Goal: Information Seeking & Learning: Learn about a topic

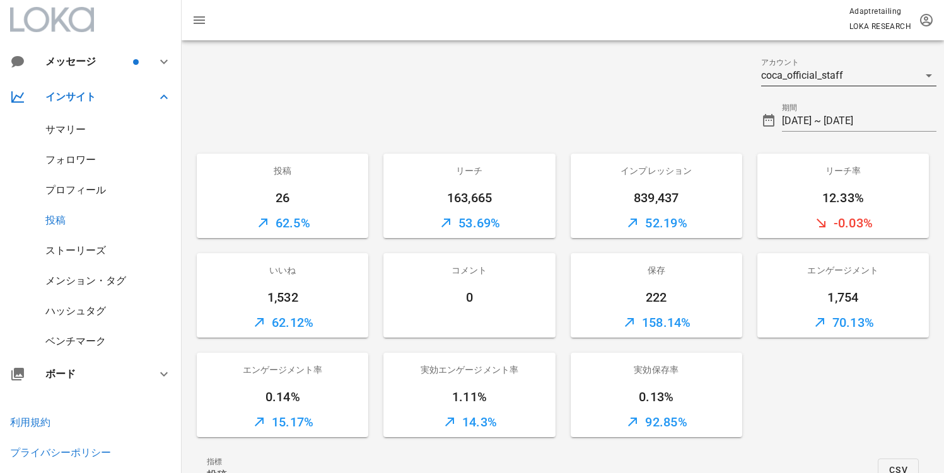
click at [825, 79] on div "coca_official_staff" at bounding box center [802, 75] width 82 height 11
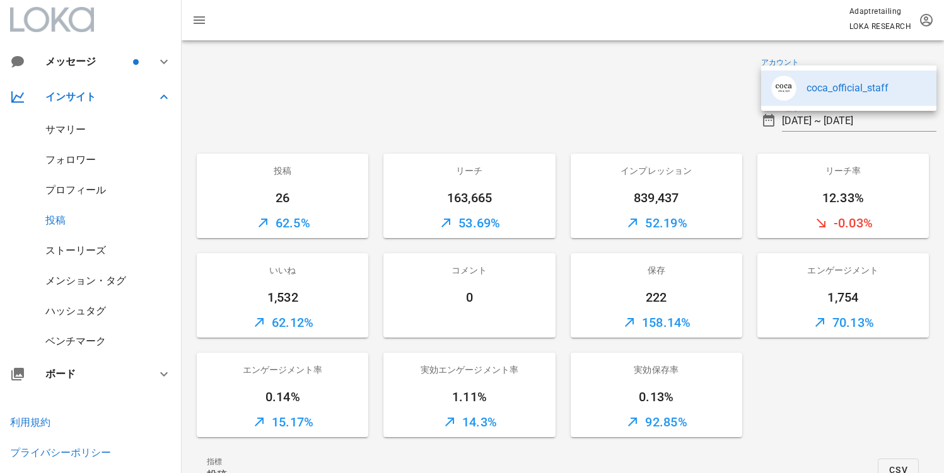
click at [633, 95] on div at bounding box center [468, 115] width 572 height 45
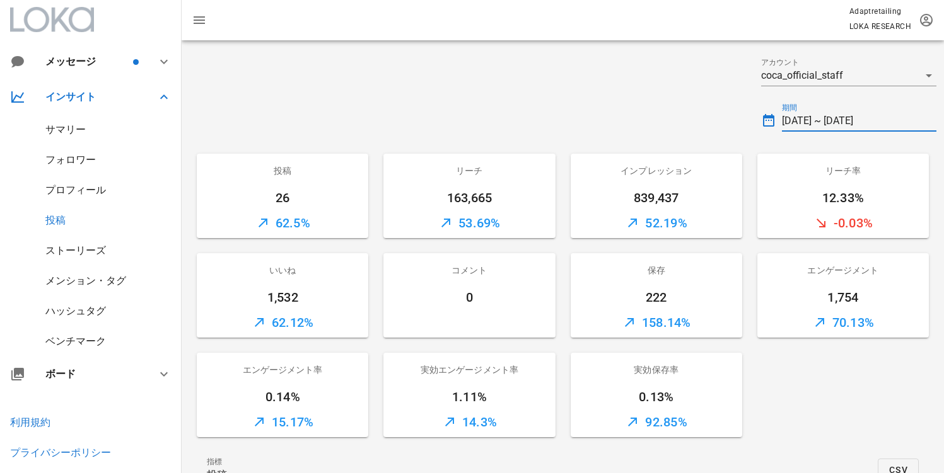
click at [845, 129] on input "2025-09-01 ~ 2025-09-30" at bounding box center [859, 121] width 154 height 20
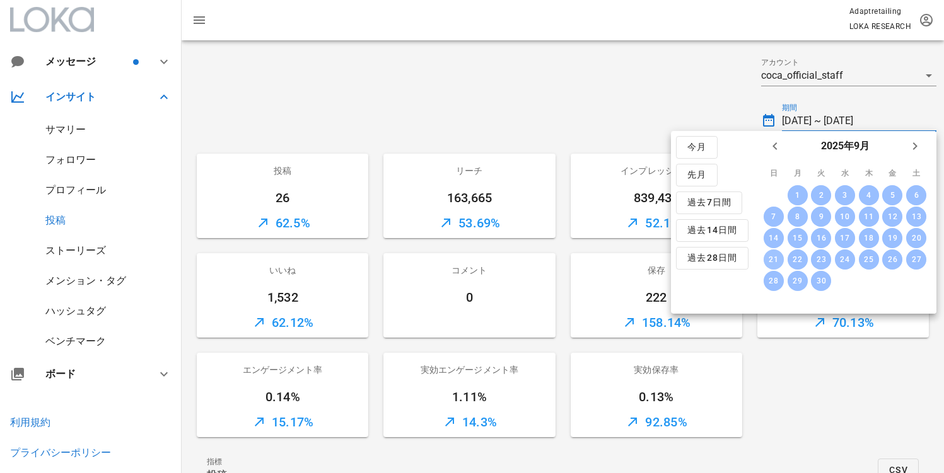
click at [768, 260] on div "21" at bounding box center [773, 259] width 20 height 9
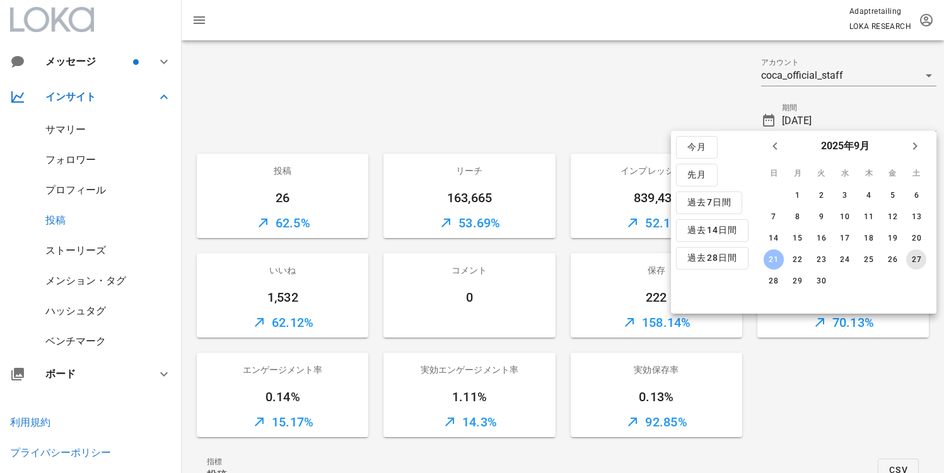
click at [917, 264] on button "27" at bounding box center [916, 260] width 20 height 20
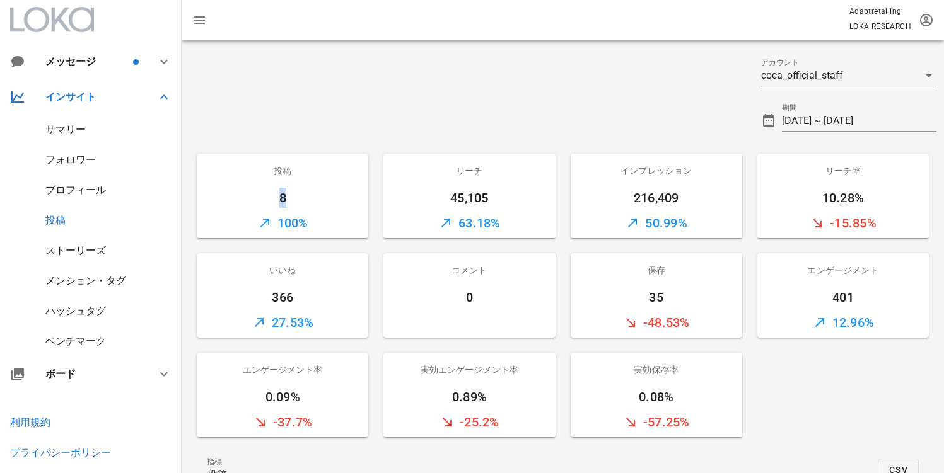
drag, startPoint x: 275, startPoint y: 203, endPoint x: 290, endPoint y: 201, distance: 15.2
click at [290, 201] on div "8" at bounding box center [282, 198] width 171 height 20
click at [315, 200] on div "8" at bounding box center [282, 198] width 171 height 20
click at [820, 119] on input "[DATE] ~ [DATE]" at bounding box center [859, 121] width 154 height 20
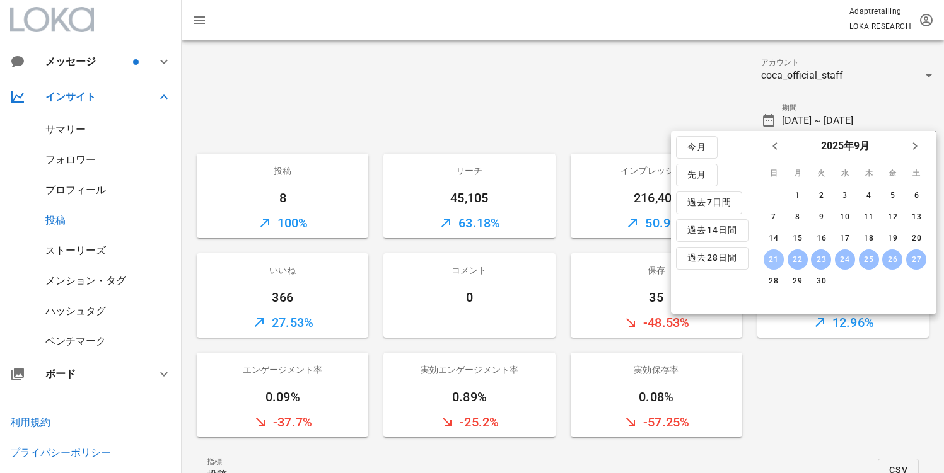
click at [775, 257] on div "21" at bounding box center [773, 259] width 20 height 9
click at [775, 277] on div "28" at bounding box center [773, 281] width 20 height 9
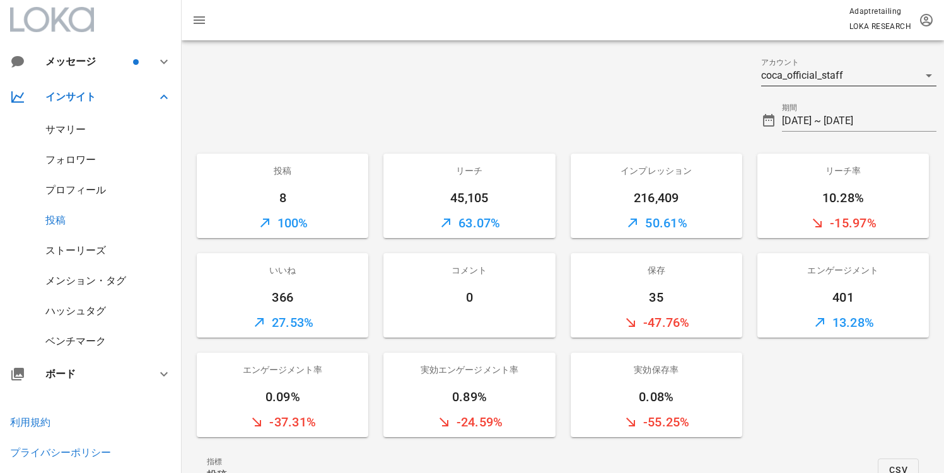
click at [793, 71] on div "coca_official_staff" at bounding box center [802, 75] width 82 height 11
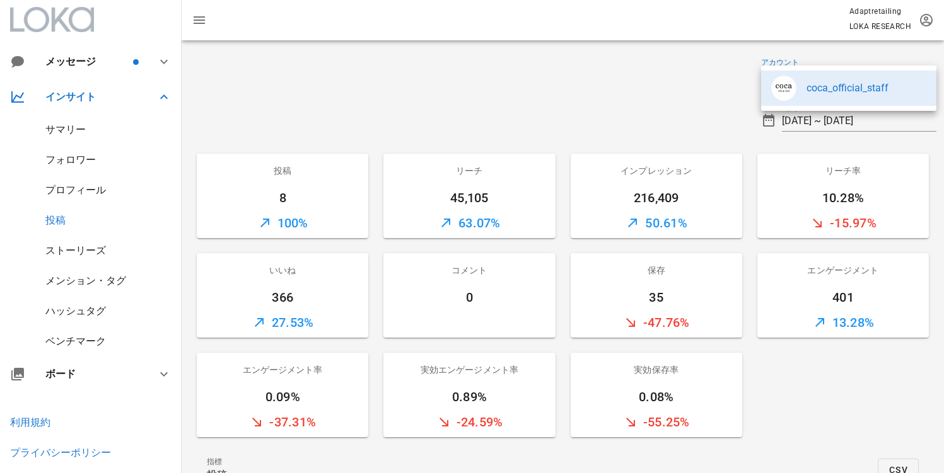
click at [678, 83] on div at bounding box center [468, 70] width 572 height 45
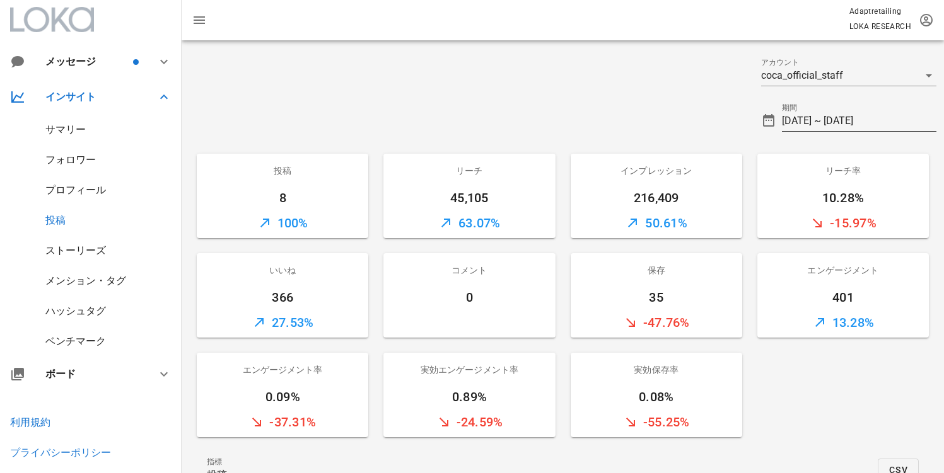
click at [811, 117] on input "2025-09-21 ~ 2025-09-28" at bounding box center [859, 121] width 154 height 20
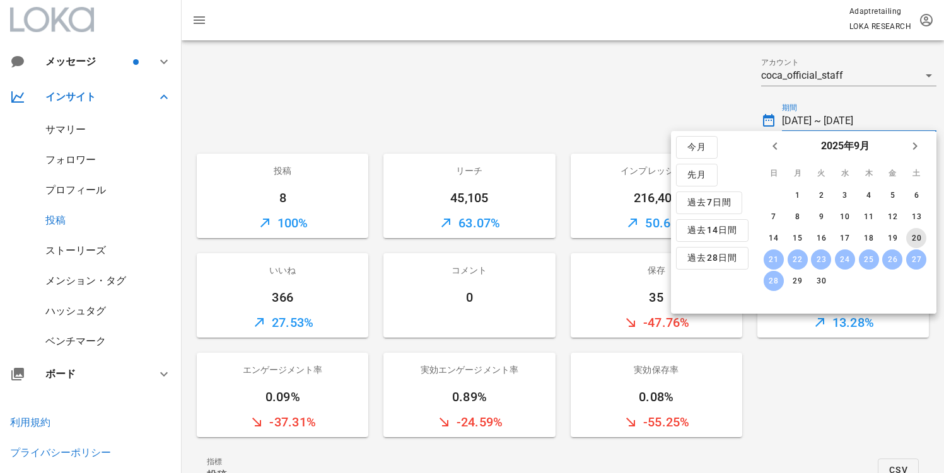
click at [915, 238] on div "20" at bounding box center [916, 238] width 20 height 9
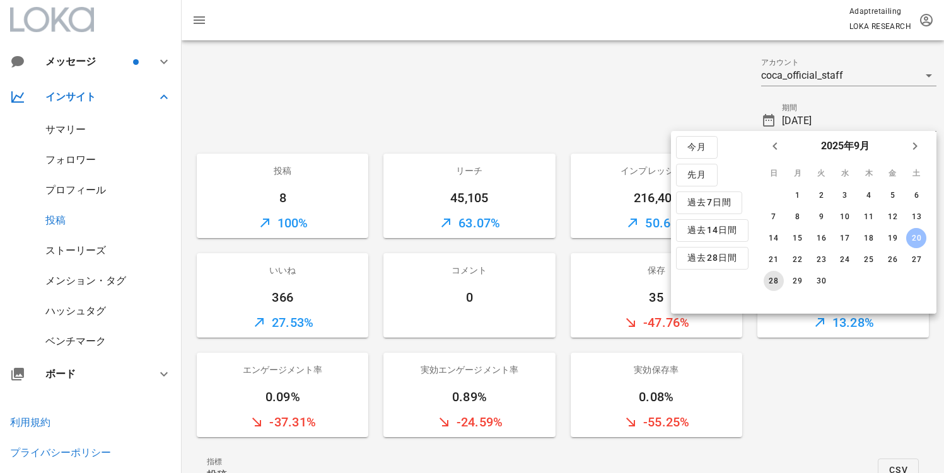
click at [778, 281] on div "28" at bounding box center [773, 281] width 20 height 9
type input "2025-09-20 ~ 2025-09-28"
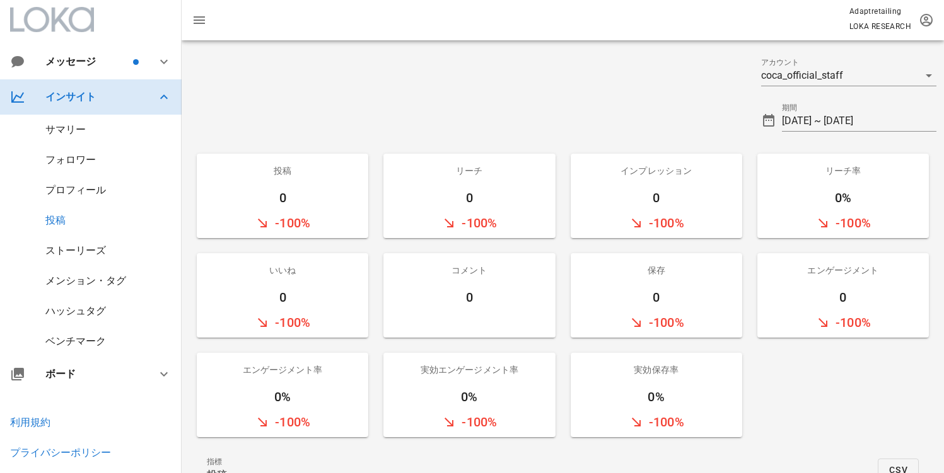
click at [108, 90] on div "インサイト" at bounding box center [91, 96] width 182 height 35
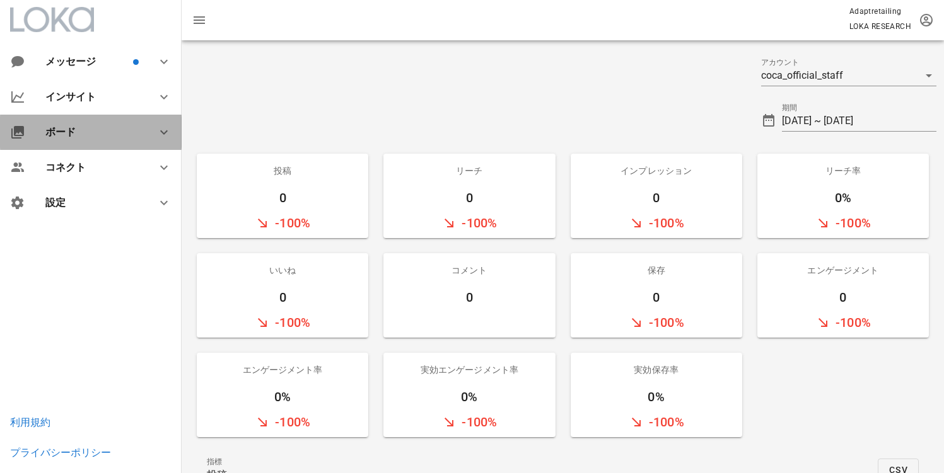
click at [89, 140] on div "ボード" at bounding box center [91, 132] width 182 height 35
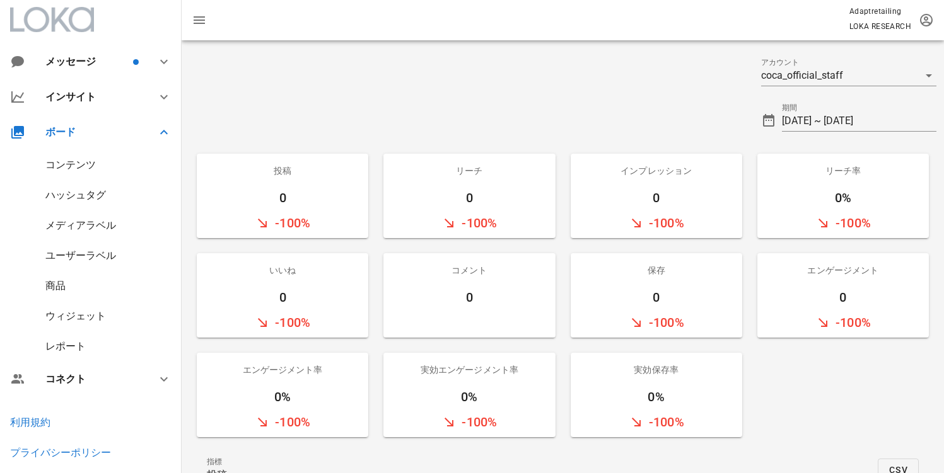
click at [81, 161] on div "コンテンツ" at bounding box center [70, 165] width 50 height 12
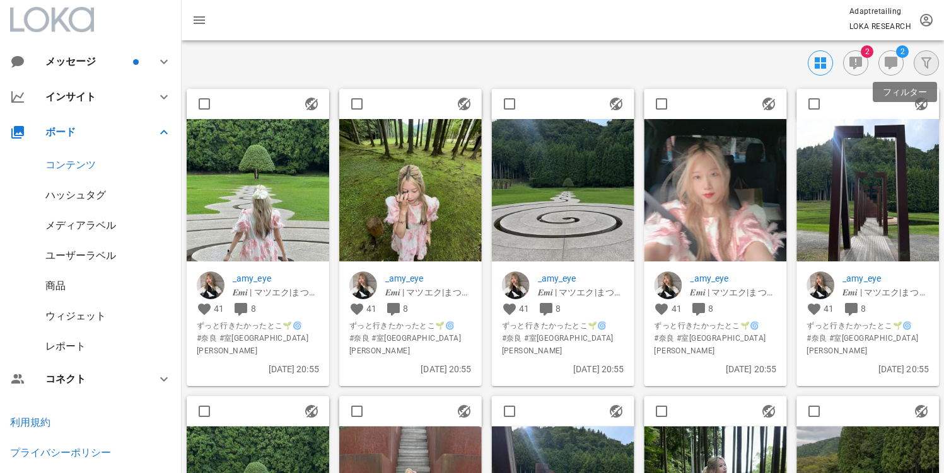
click at [928, 59] on icon "button" at bounding box center [925, 62] width 15 height 15
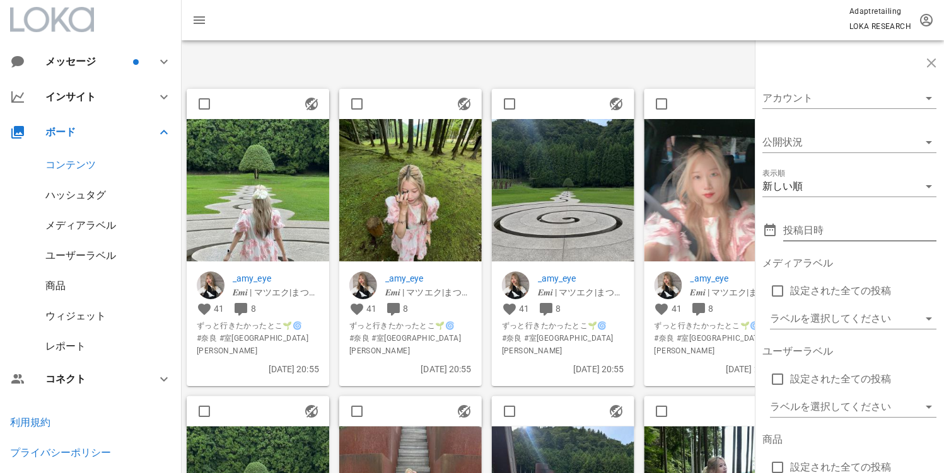
click at [831, 230] on input "投稿日時" at bounding box center [851, 231] width 136 height 20
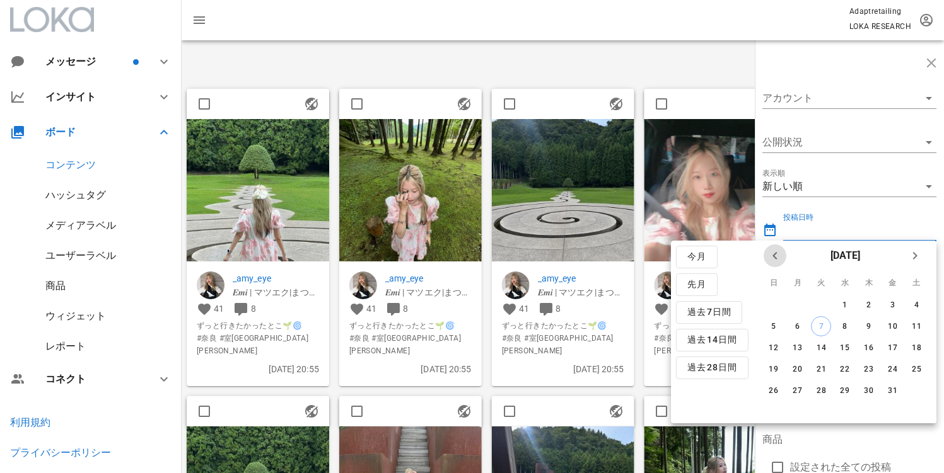
click at [772, 259] on icon "前月" at bounding box center [774, 255] width 15 height 15
click at [772, 370] on div "21" at bounding box center [773, 369] width 20 height 9
click at [912, 371] on div "27" at bounding box center [916, 369] width 20 height 9
type input "[DATE] ~ [DATE]"
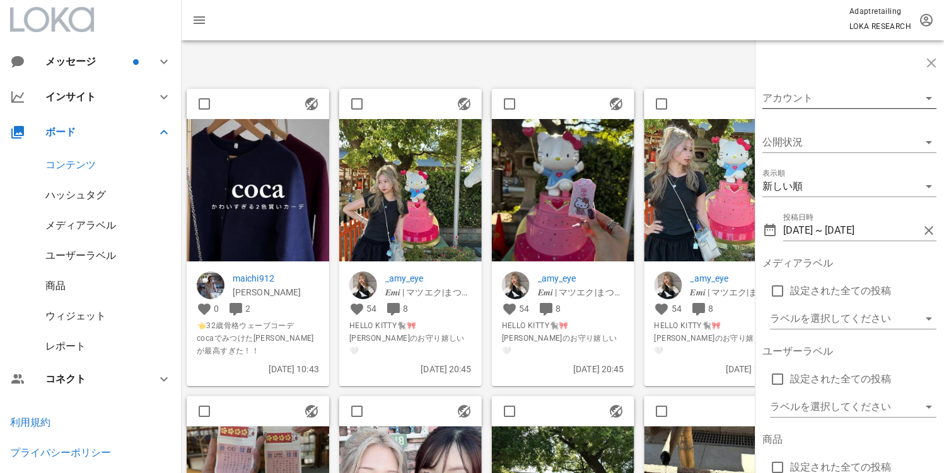
click at [893, 107] on div at bounding box center [831, 98] width 139 height 20
click at [872, 107] on div "@coca_official_staff" at bounding box center [849, 108] width 154 height 12
click at [931, 57] on icon "button" at bounding box center [930, 62] width 15 height 15
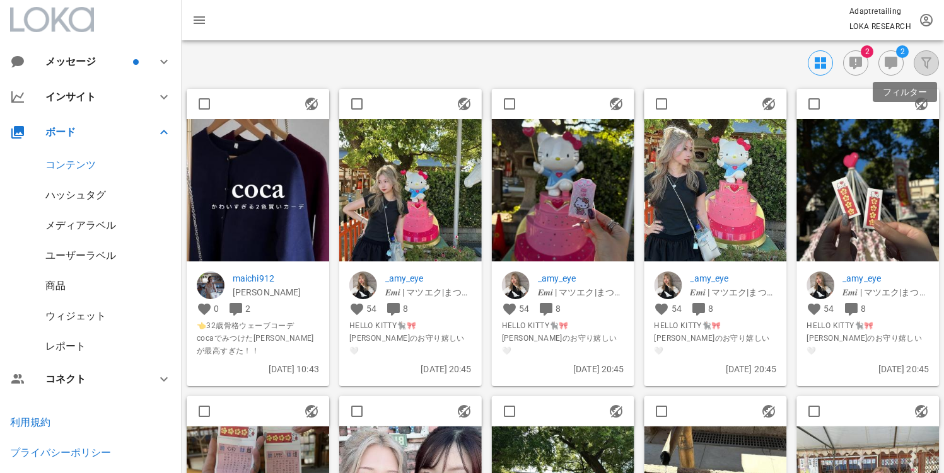
click at [927, 73] on button "button" at bounding box center [925, 62] width 25 height 25
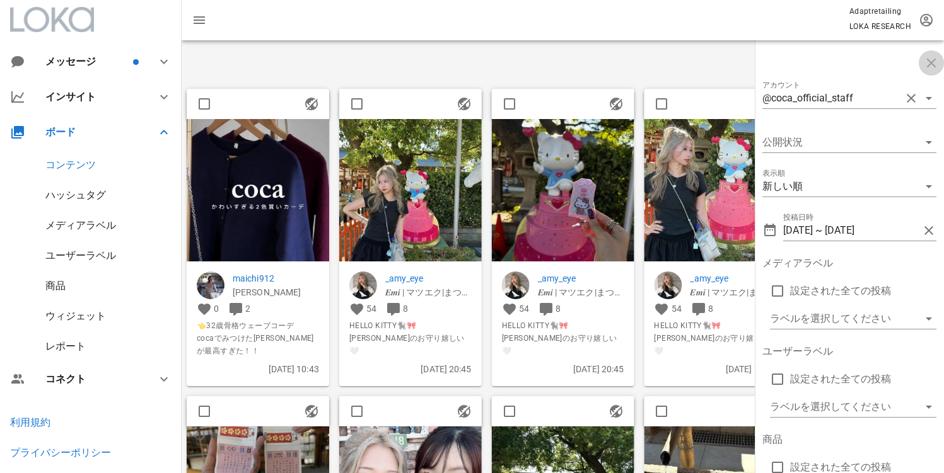
click at [930, 61] on icon "button" at bounding box center [930, 62] width 15 height 15
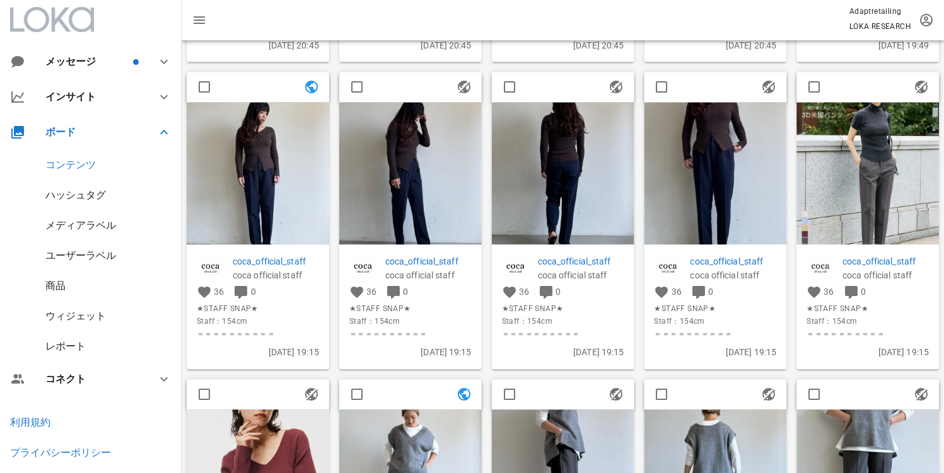
scroll to position [939, 0]
click at [266, 177] on img at bounding box center [258, 174] width 142 height 142
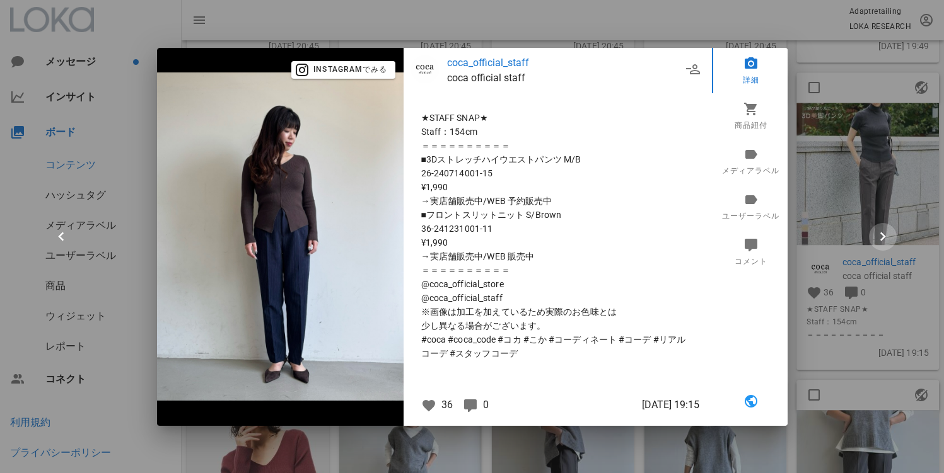
click at [881, 234] on icon "button" at bounding box center [883, 237] width 18 height 18
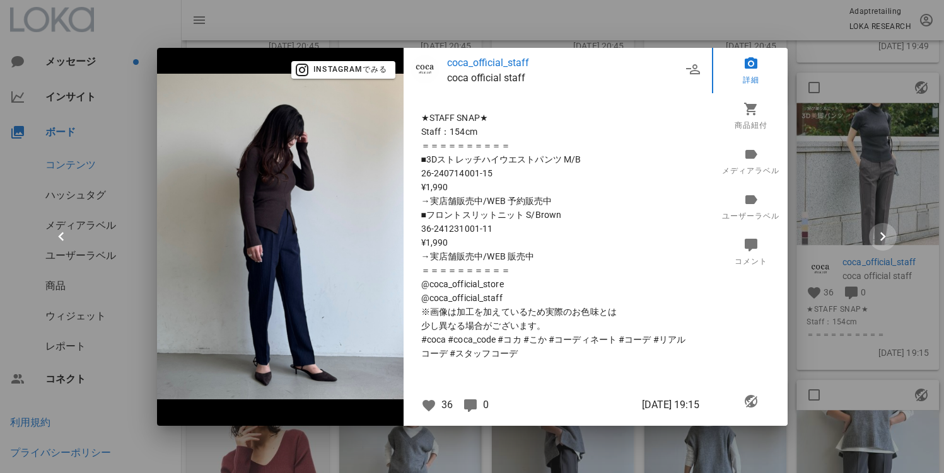
click at [881, 234] on icon "button" at bounding box center [883, 237] width 18 height 18
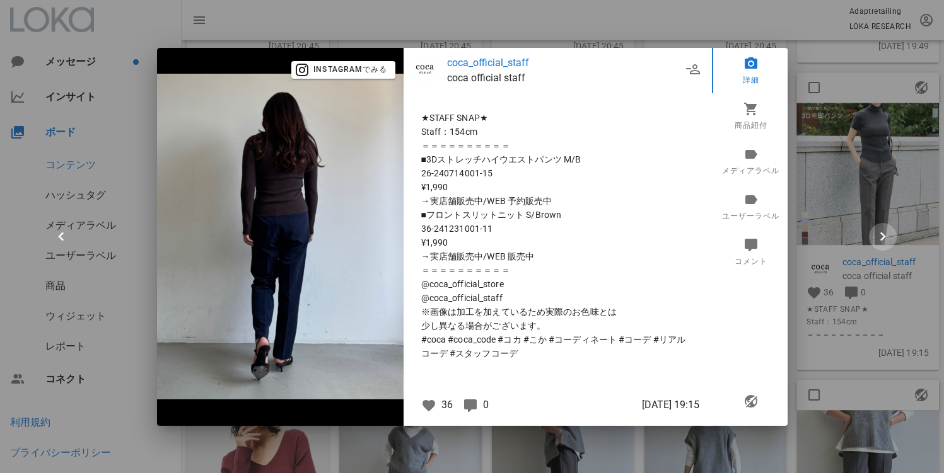
click at [881, 234] on icon "button" at bounding box center [883, 237] width 18 height 18
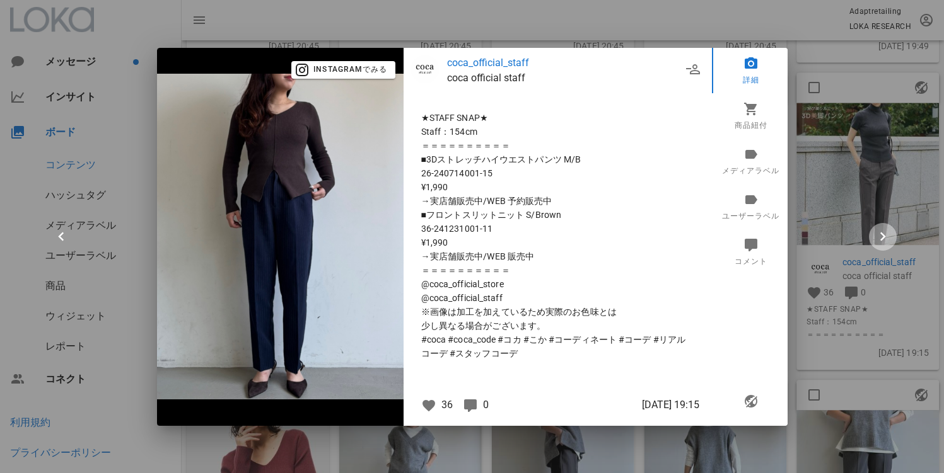
click at [881, 234] on icon "button" at bounding box center [883, 237] width 18 height 18
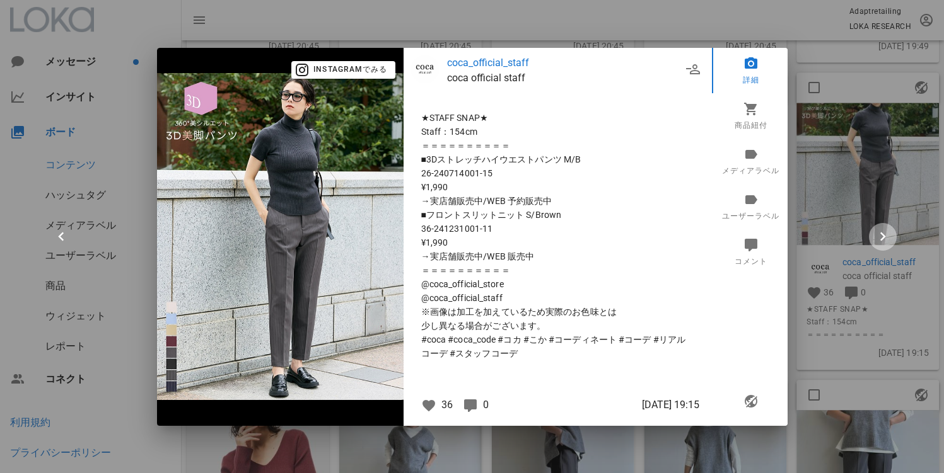
click at [881, 234] on icon "button" at bounding box center [883, 237] width 18 height 18
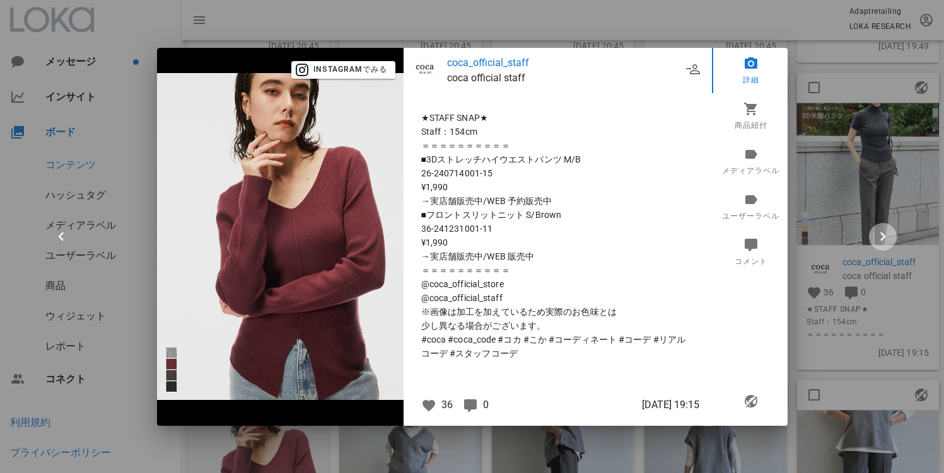
click at [881, 234] on icon "button" at bounding box center [883, 237] width 18 height 18
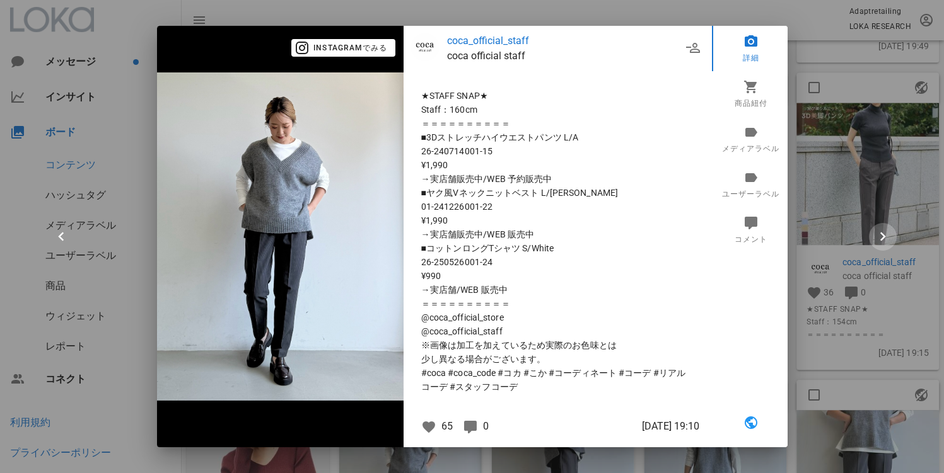
click at [881, 234] on icon "button" at bounding box center [883, 237] width 18 height 18
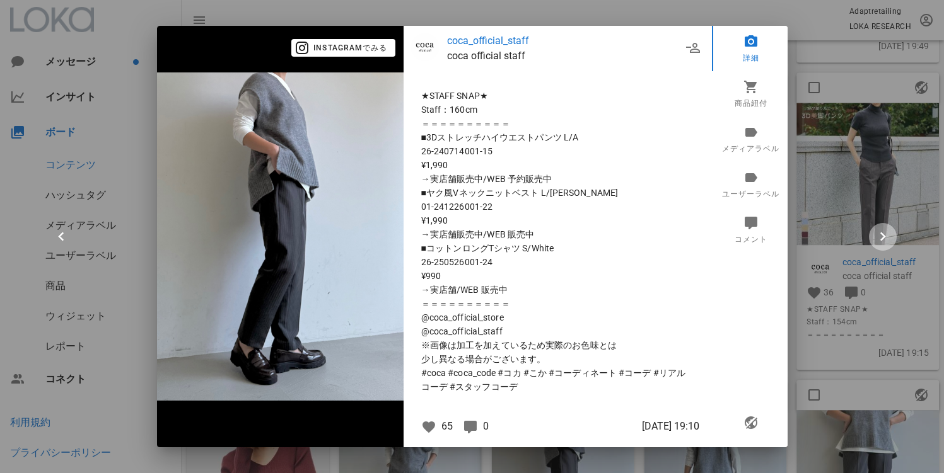
click at [881, 234] on icon "button" at bounding box center [883, 237] width 18 height 18
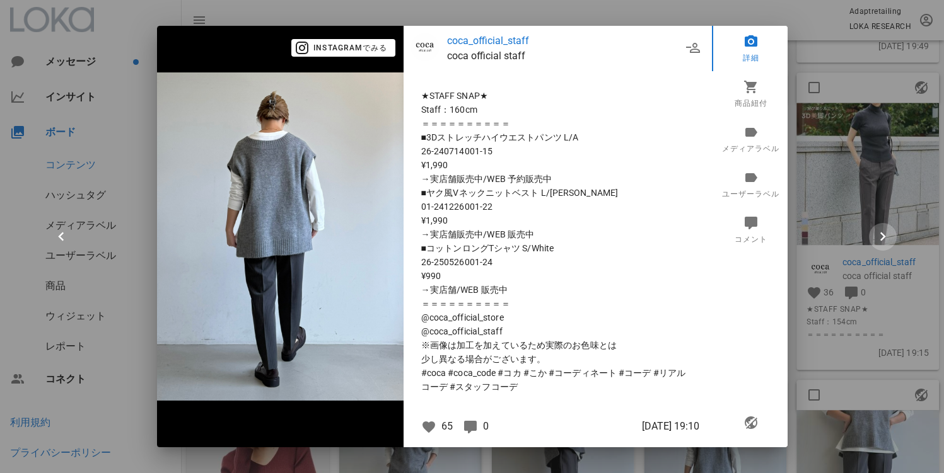
click at [881, 234] on icon "button" at bounding box center [883, 237] width 18 height 18
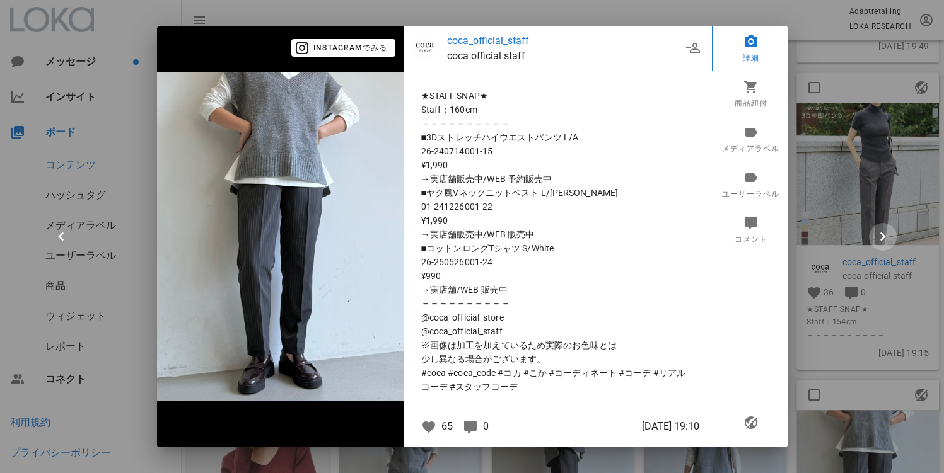
click at [881, 234] on icon "button" at bounding box center [883, 237] width 18 height 18
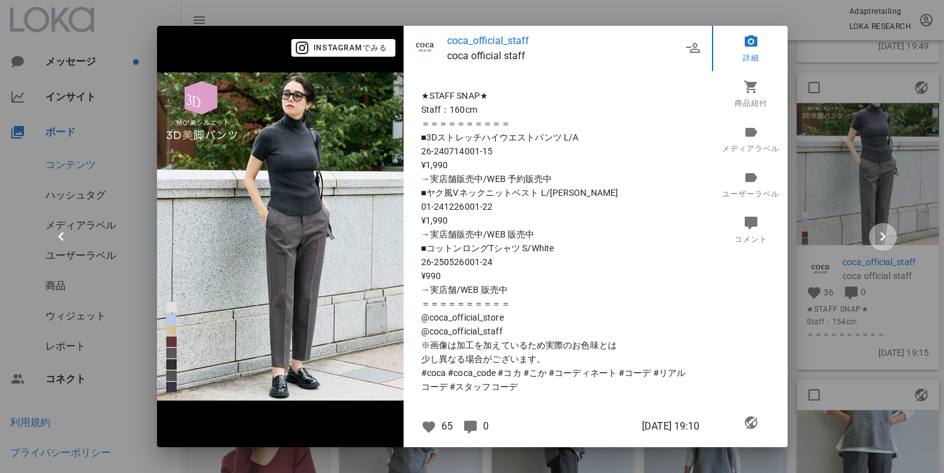
click at [881, 234] on icon "button" at bounding box center [883, 237] width 18 height 18
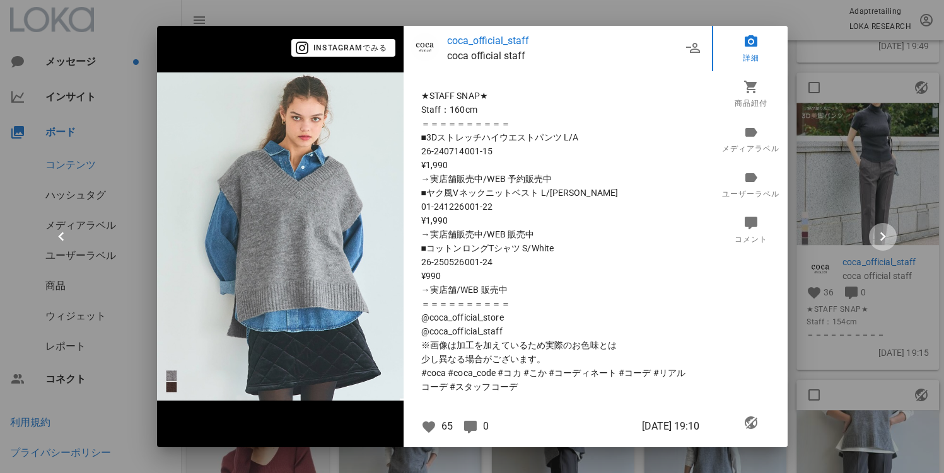
click at [881, 234] on icon "button" at bounding box center [883, 237] width 18 height 18
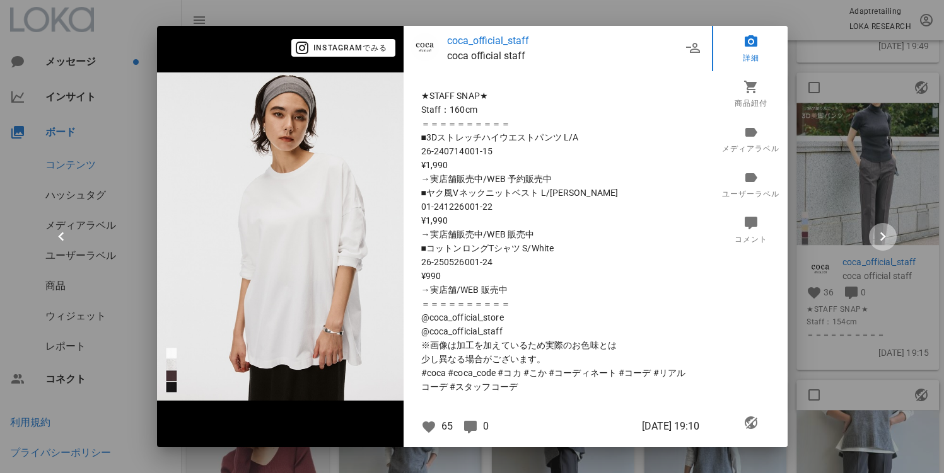
click at [881, 234] on icon "button" at bounding box center [883, 237] width 18 height 18
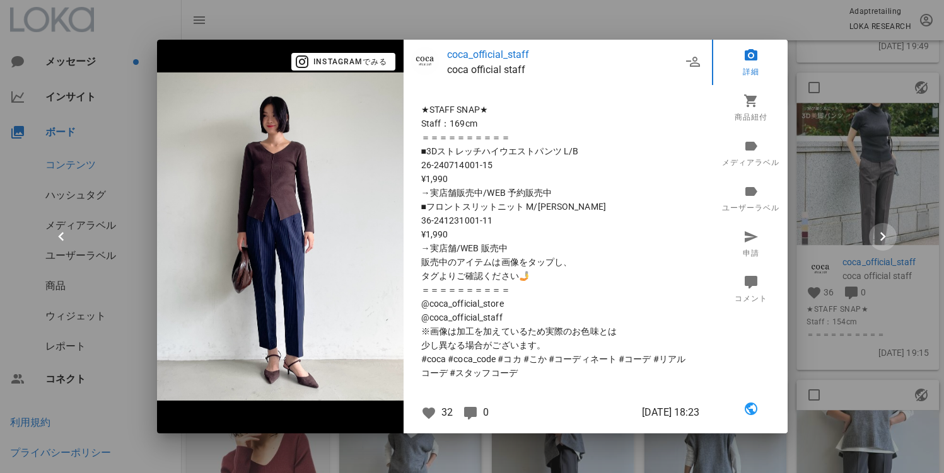
click at [881, 234] on icon "button" at bounding box center [883, 237] width 18 height 18
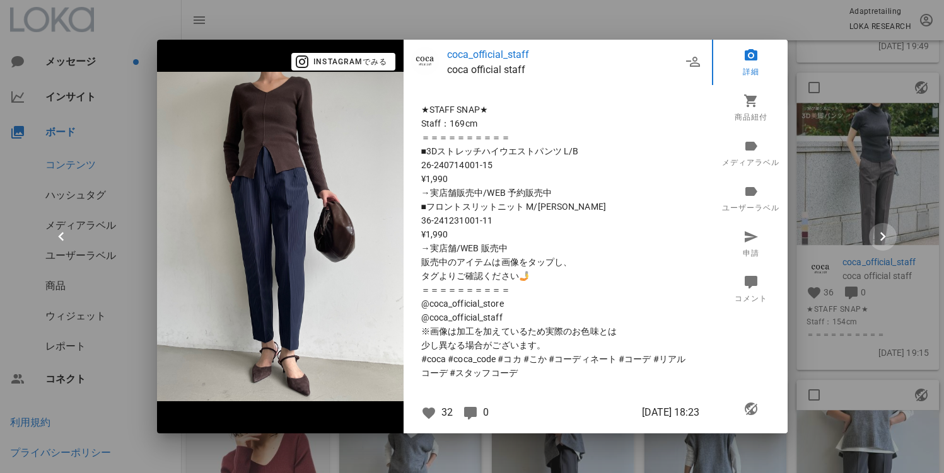
click at [881, 234] on icon "button" at bounding box center [883, 237] width 18 height 18
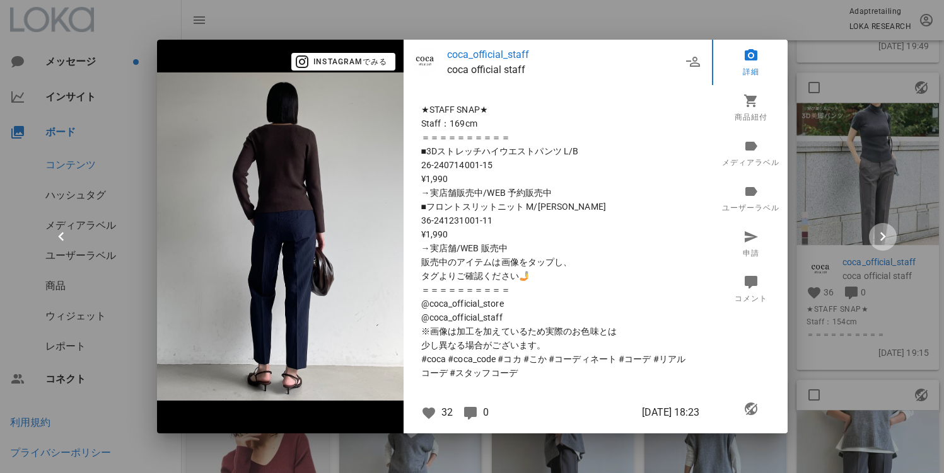
click at [881, 234] on icon "button" at bounding box center [883, 237] width 18 height 18
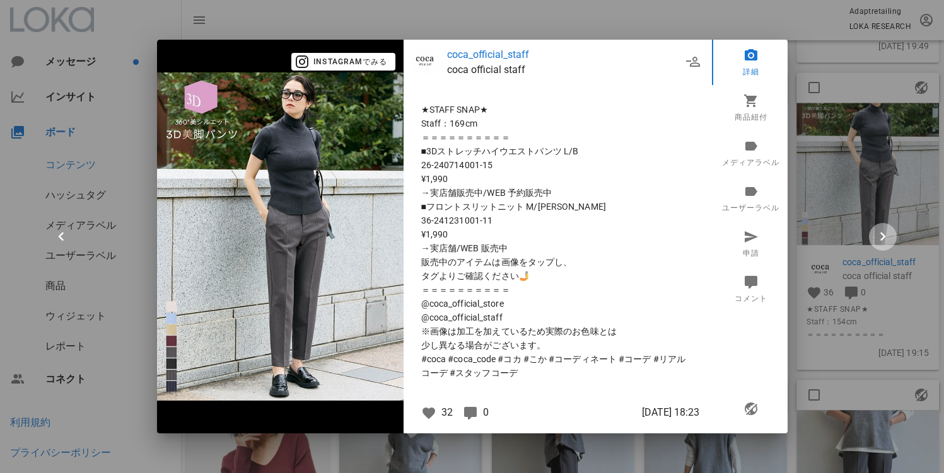
click at [881, 234] on icon "button" at bounding box center [883, 237] width 18 height 18
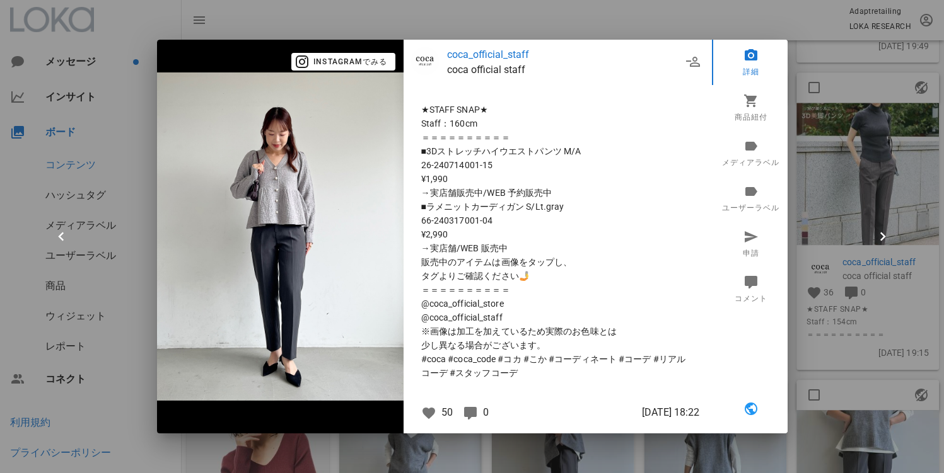
click at [855, 170] on div at bounding box center [472, 236] width 944 height 473
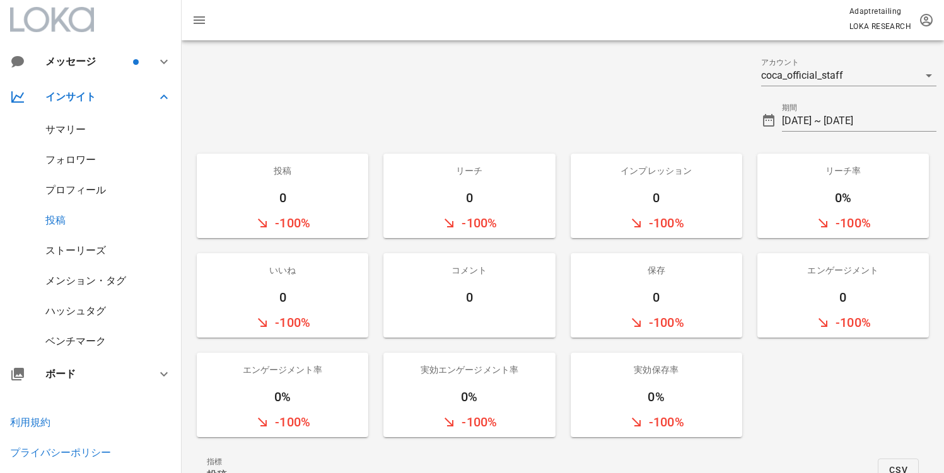
click at [823, 101] on div "期間 2025-09-30 ~ 2025-10-06" at bounding box center [848, 115] width 190 height 45
click at [823, 112] on input "[DATE] ~ [DATE]" at bounding box center [859, 121] width 154 height 20
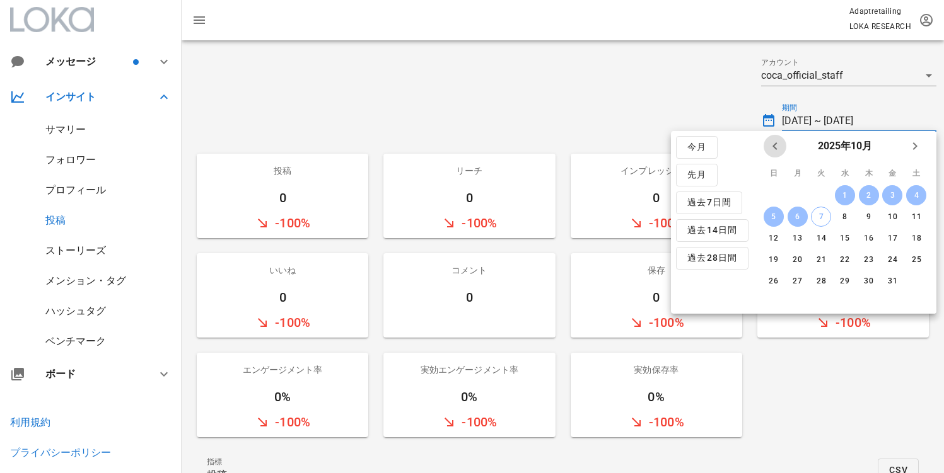
click at [780, 142] on icon "前月" at bounding box center [774, 146] width 15 height 15
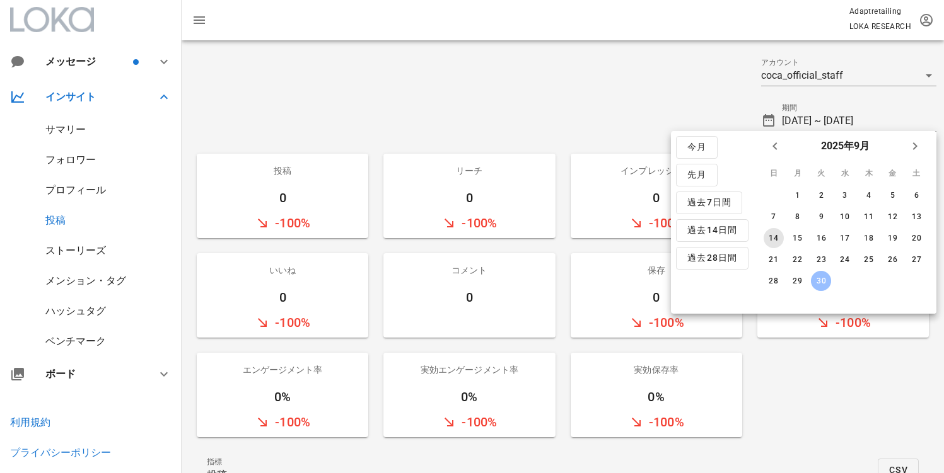
click at [768, 240] on div "14" at bounding box center [773, 238] width 20 height 9
click at [907, 238] on div "20" at bounding box center [916, 238] width 20 height 9
type input "2025-09-14 ~ 2025-09-20"
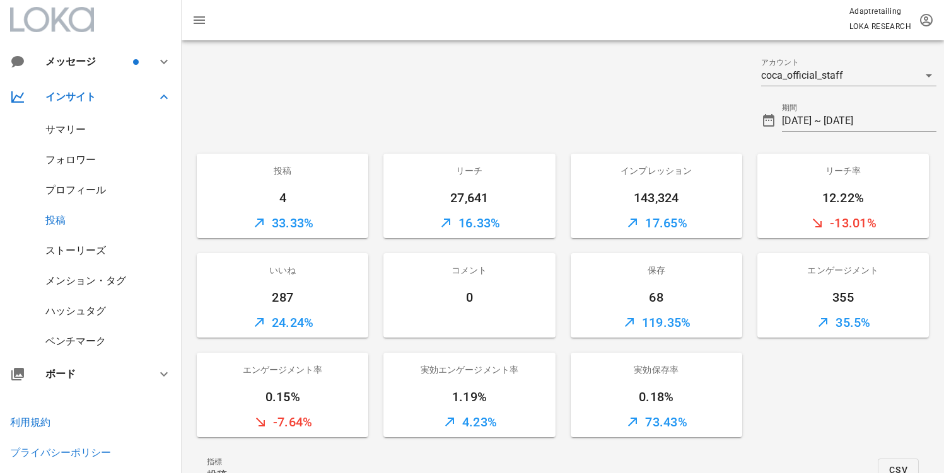
click at [495, 110] on div at bounding box center [468, 115] width 572 height 45
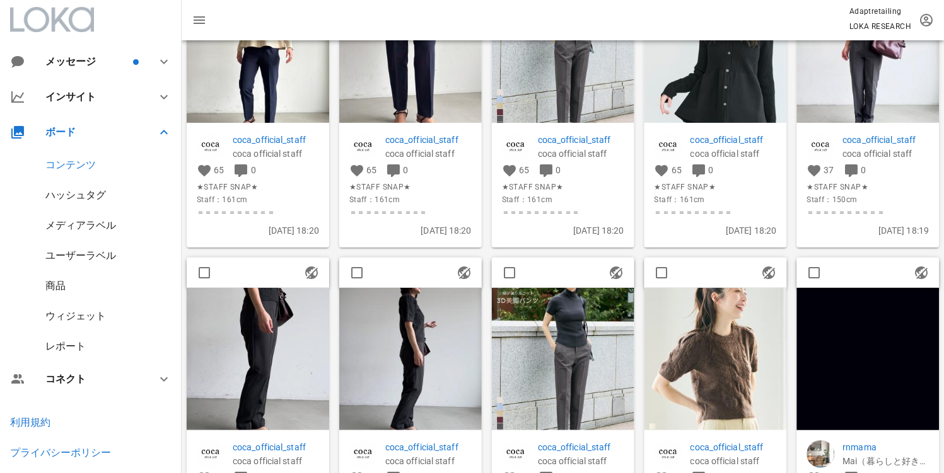
scroll to position [3103, 0]
